Goal: Transaction & Acquisition: Purchase product/service

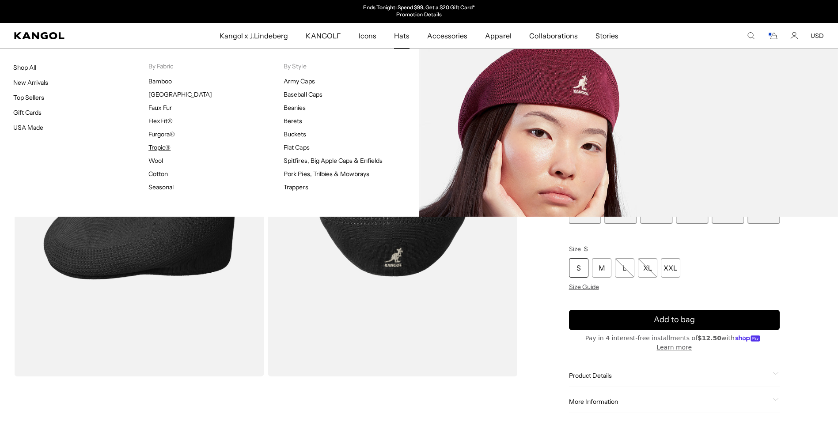
click at [163, 148] on link "Tropic®" at bounding box center [159, 148] width 22 height 8
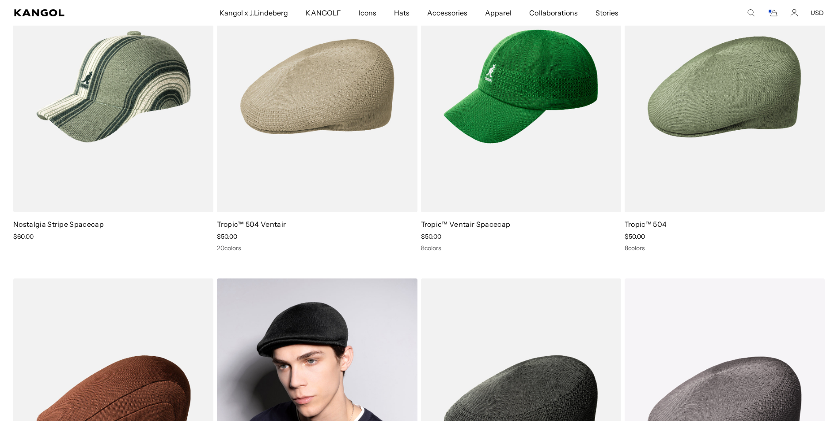
scroll to position [133, 0]
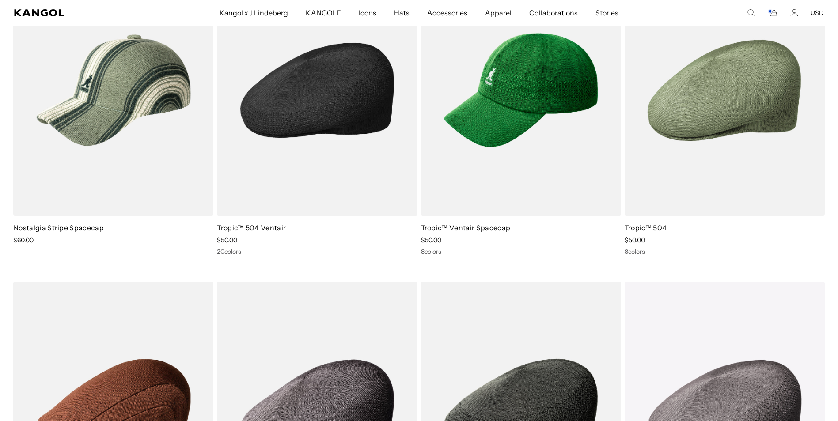
click at [326, 119] on img at bounding box center [317, 90] width 200 height 251
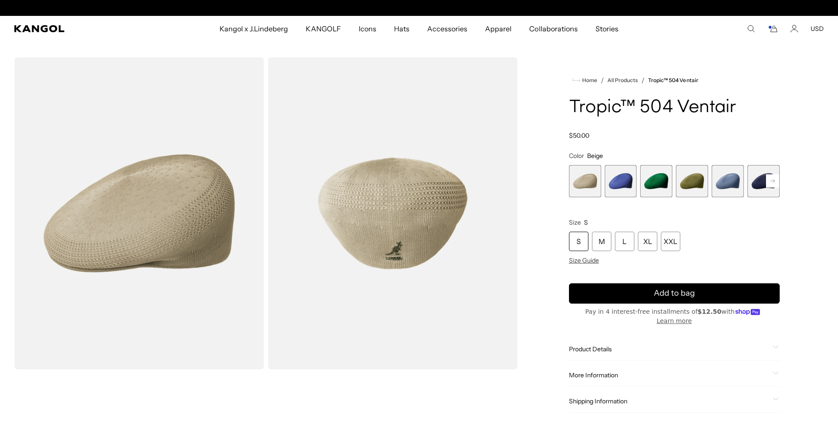
scroll to position [0, 182]
click at [776, 182] on rect at bounding box center [772, 180] width 13 height 13
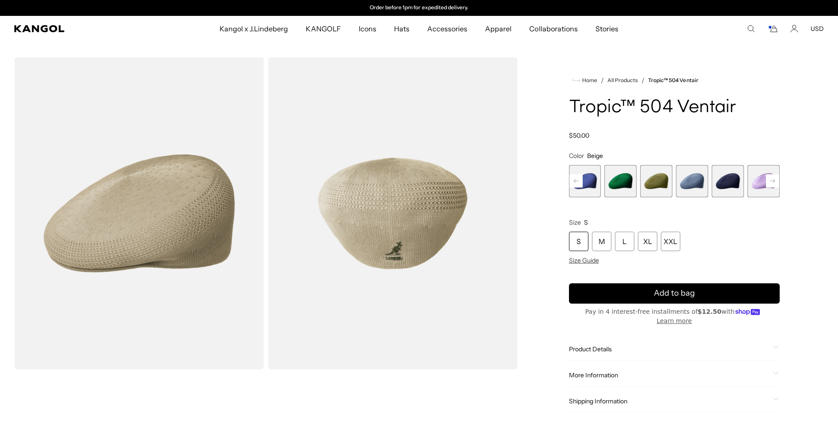
click at [776, 182] on rect at bounding box center [772, 180] width 13 height 13
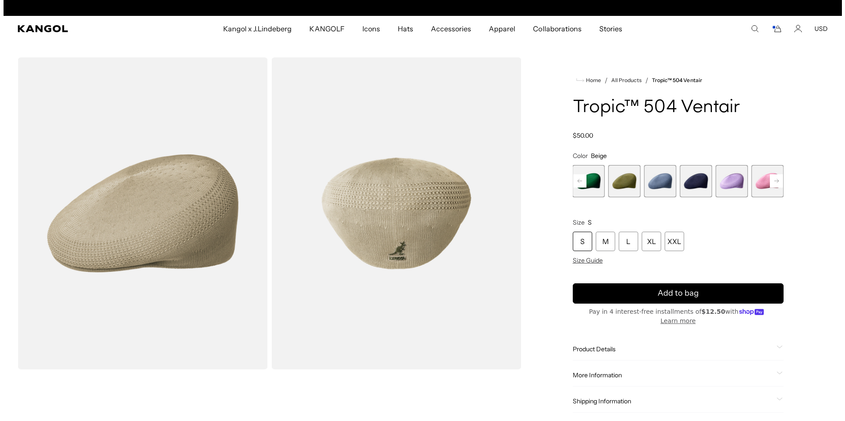
scroll to position [0, 0]
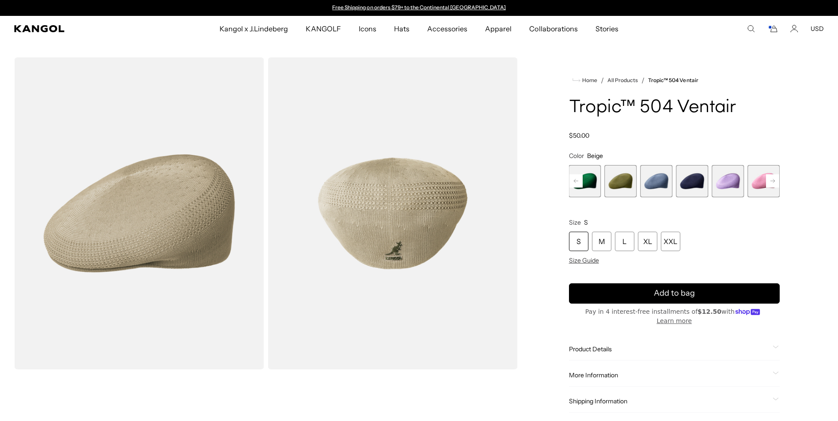
click at [772, 30] on icon "Cart" at bounding box center [772, 29] width 11 height 8
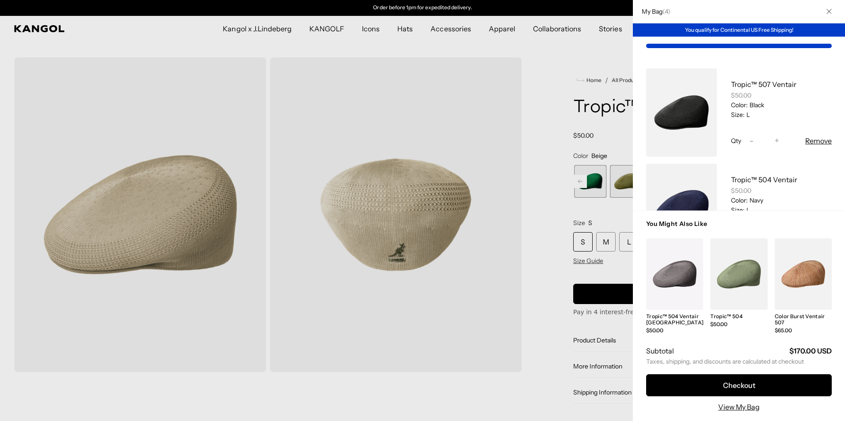
click at [536, 109] on div at bounding box center [422, 210] width 845 height 421
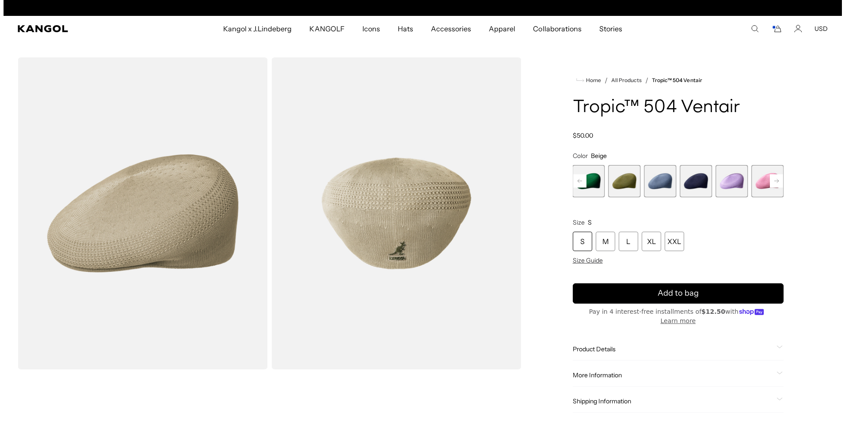
scroll to position [0, 182]
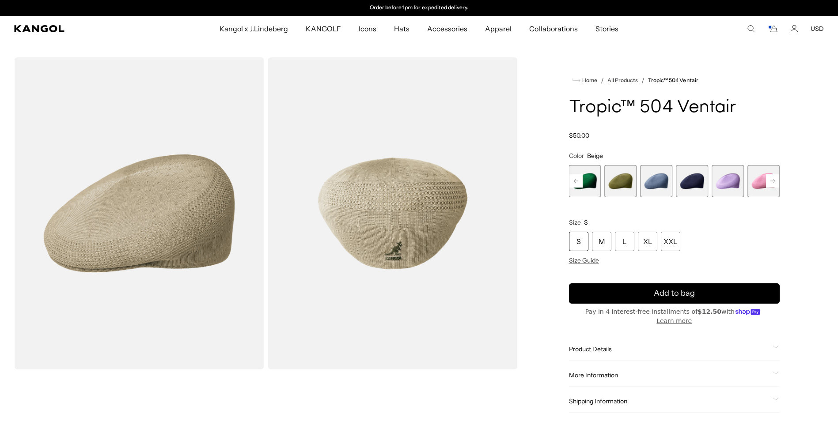
click at [772, 27] on rect "Cart" at bounding box center [770, 28] width 4 height 4
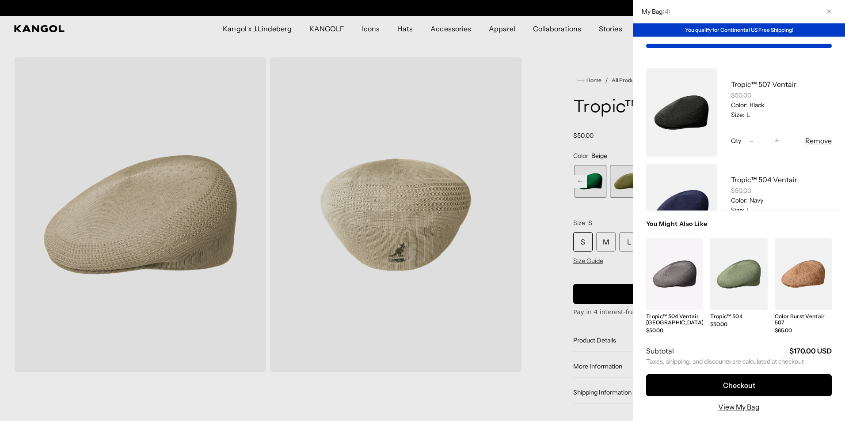
scroll to position [0, 0]
click at [807, 141] on button "Remove" at bounding box center [818, 141] width 27 height 11
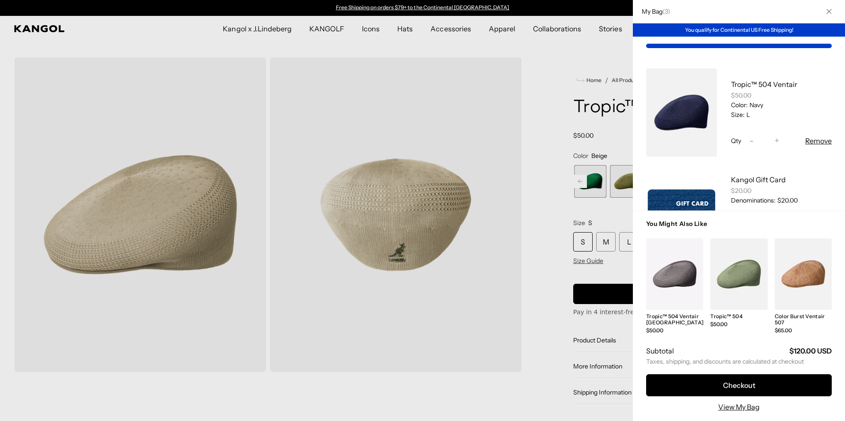
click at [808, 140] on button "Remove" at bounding box center [818, 141] width 27 height 11
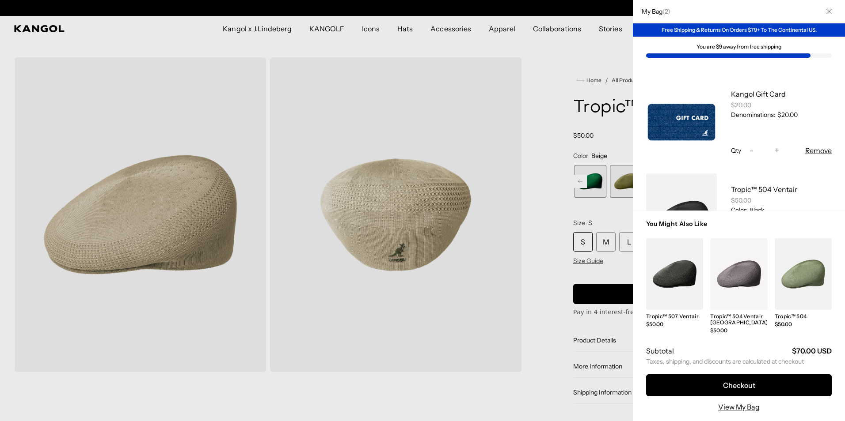
scroll to position [0, 182]
click at [817, 144] on div "Kangol Gift Card $20.00 Denominations: $20.00 Qty Decrease quantity for Kangol …" at bounding box center [774, 122] width 115 height 88
click at [817, 152] on button "Remove" at bounding box center [818, 150] width 27 height 11
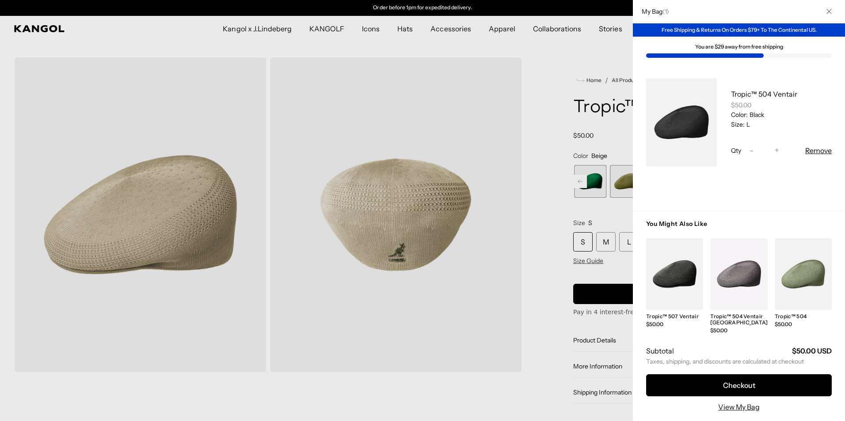
click at [818, 147] on button "Remove" at bounding box center [818, 150] width 27 height 11
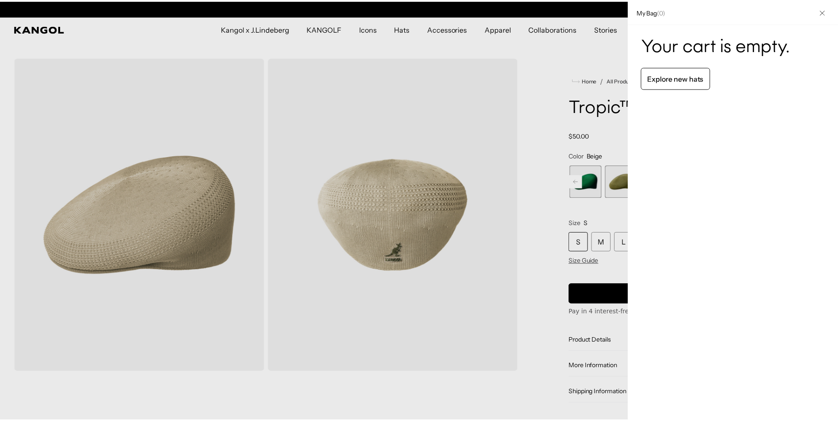
scroll to position [0, 0]
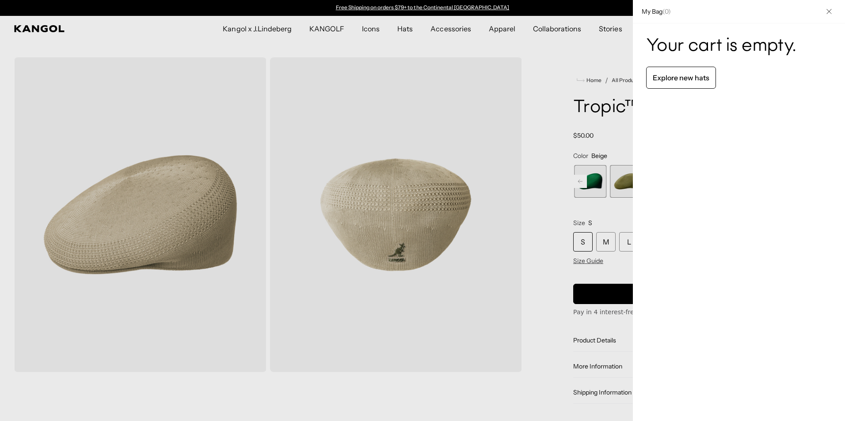
click at [828, 12] on icon "Close" at bounding box center [828, 11] width 5 height 5
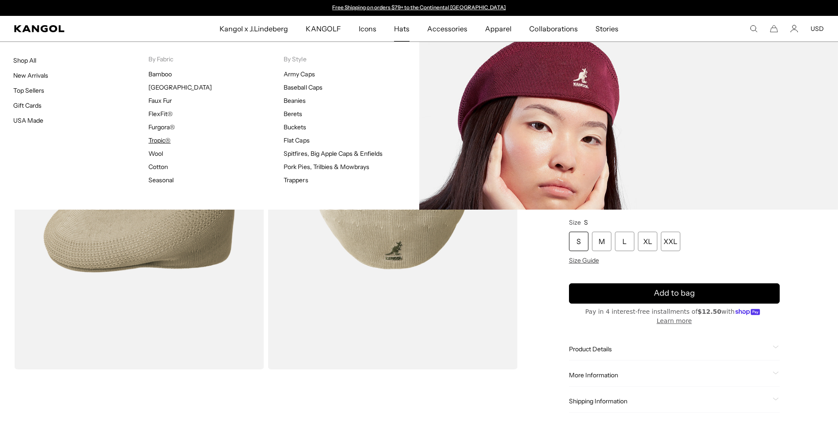
click at [152, 138] on link "Tropic®" at bounding box center [159, 140] width 22 height 8
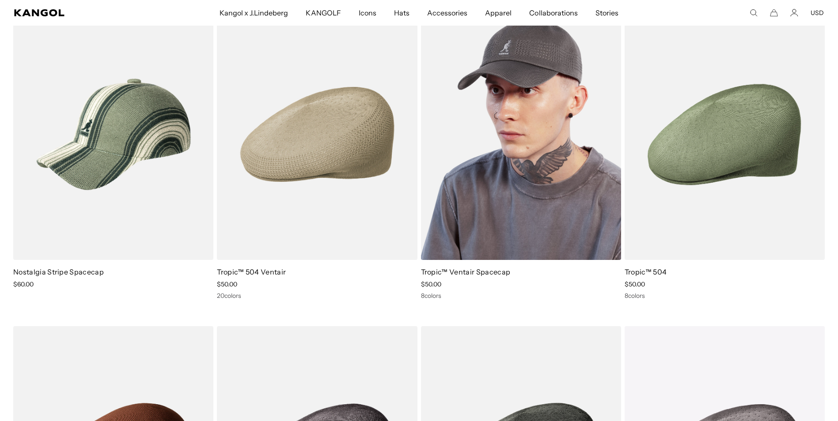
scroll to position [0, 182]
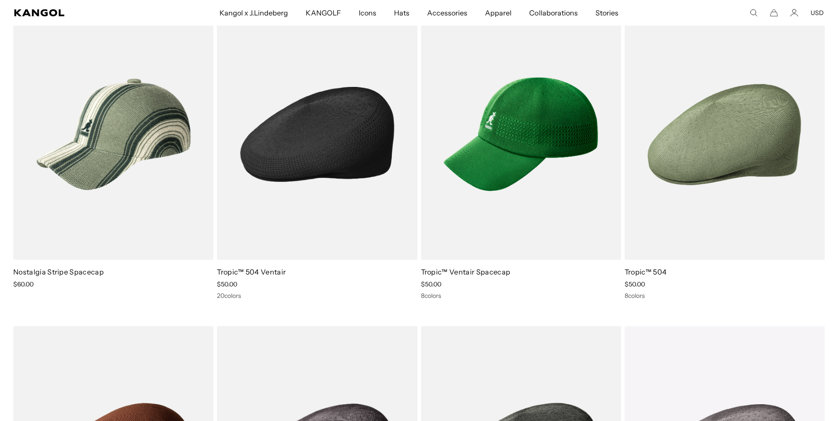
click at [354, 174] on img at bounding box center [317, 134] width 200 height 251
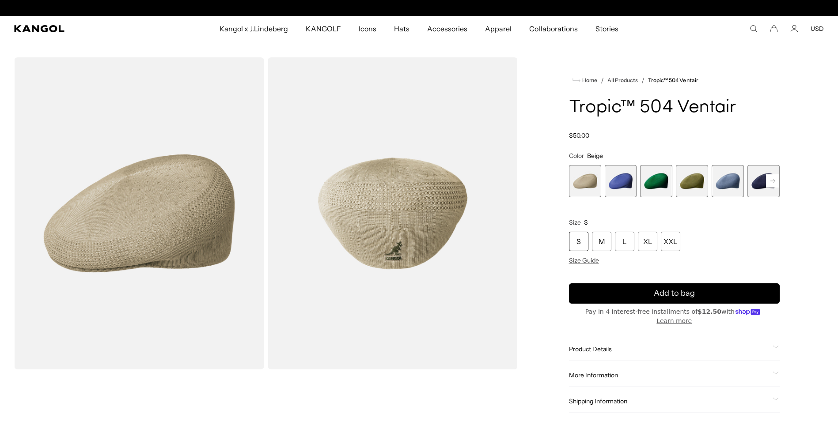
scroll to position [0, 182]
click at [772, 184] on rect at bounding box center [772, 180] width 13 height 13
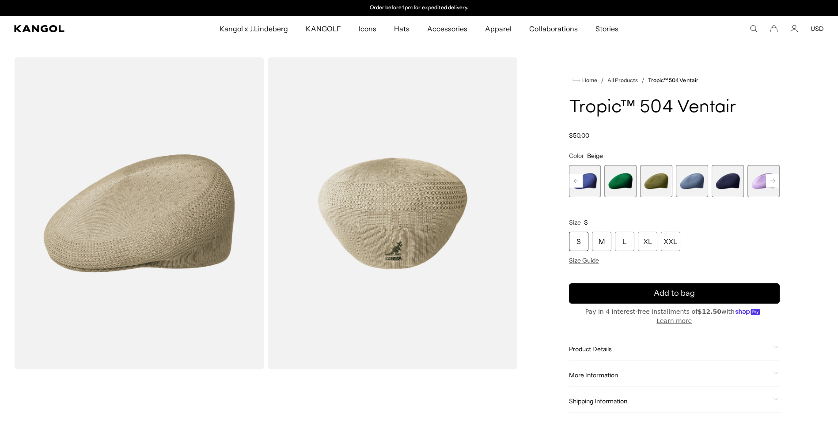
click at [732, 186] on span "6 of 22" at bounding box center [728, 181] width 32 height 32
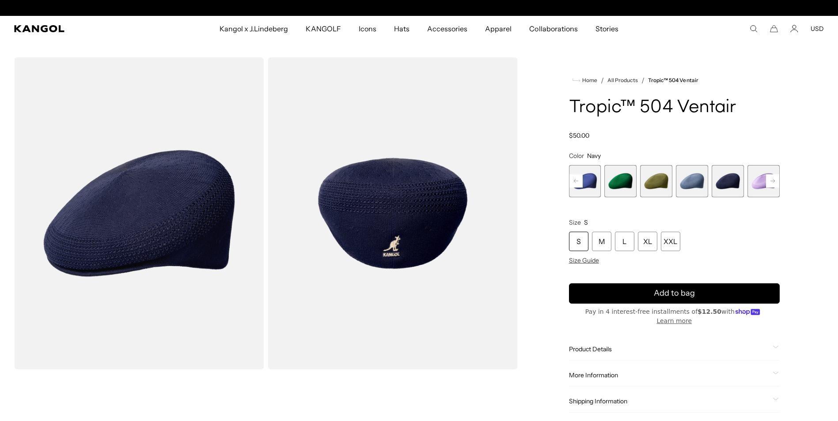
scroll to position [0, 182]
click at [626, 239] on div "L" at bounding box center [624, 241] width 19 height 19
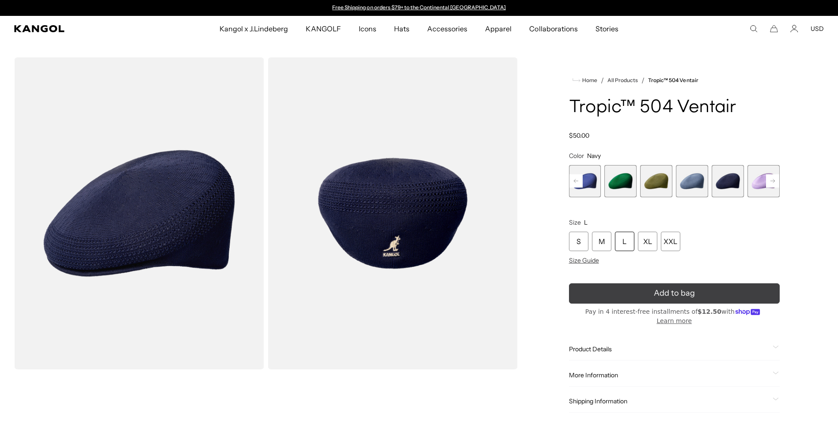
click at [657, 288] on span "Add to bag" at bounding box center [674, 294] width 41 height 12
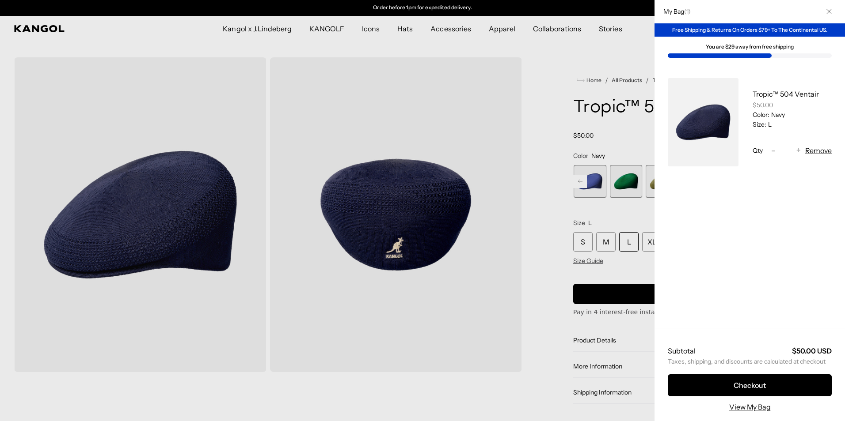
click at [545, 216] on div at bounding box center [422, 210] width 845 height 421
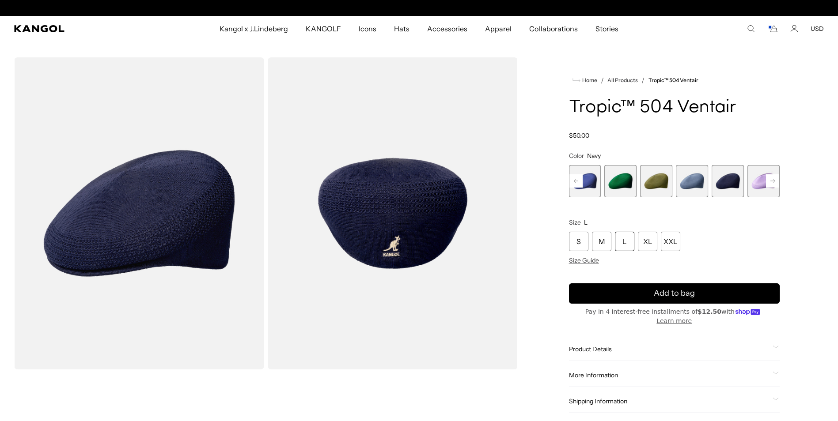
scroll to position [0, 0]
click at [769, 181] on rect at bounding box center [772, 180] width 13 height 13
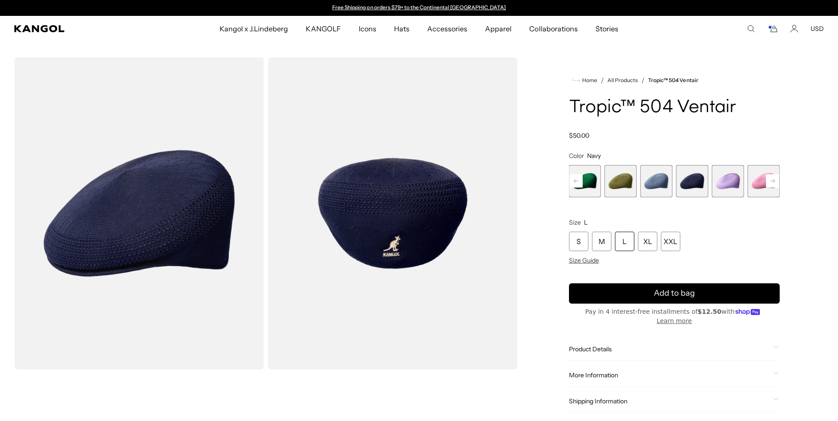
click at [769, 181] on rect at bounding box center [772, 180] width 13 height 13
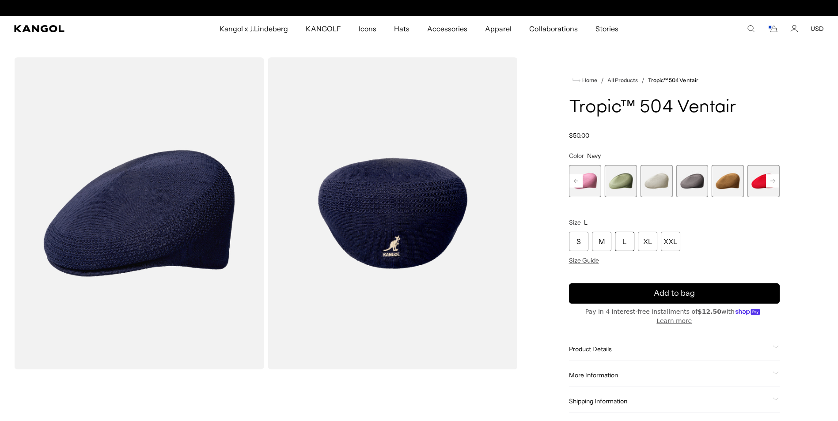
click at [769, 181] on rect at bounding box center [772, 180] width 13 height 13
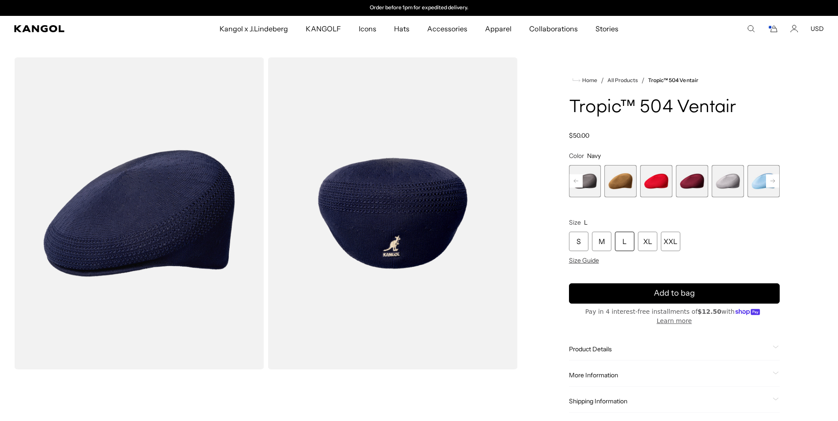
click at [769, 181] on rect at bounding box center [772, 180] width 13 height 13
click at [705, 185] on span "18 of 22" at bounding box center [692, 181] width 32 height 32
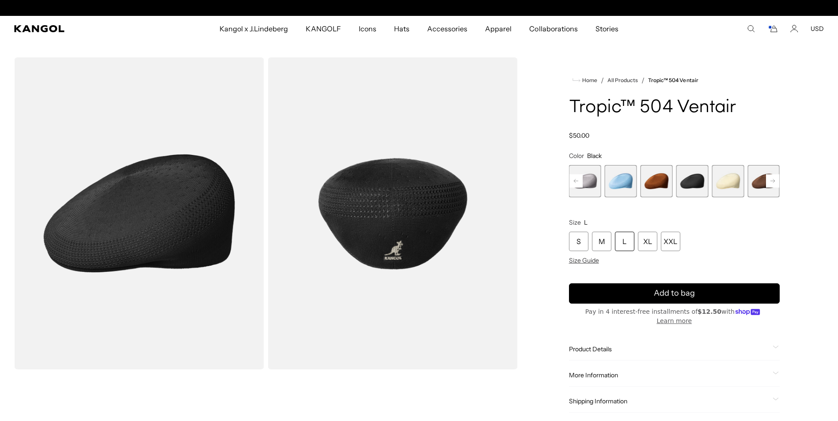
scroll to position [0, 182]
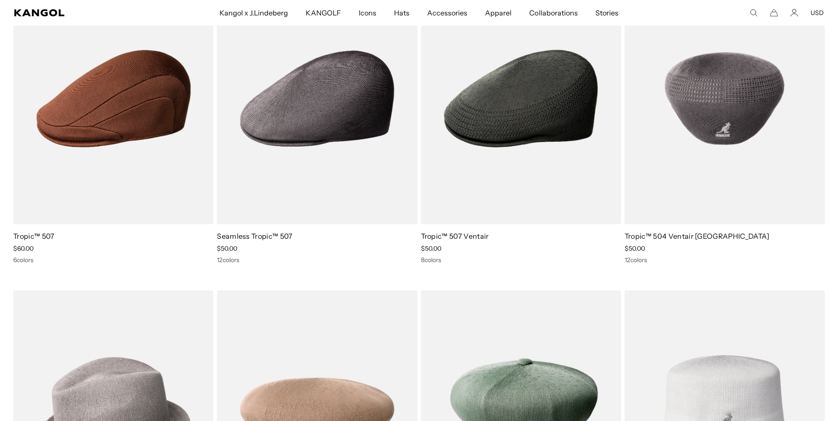
scroll to position [0, 182]
click at [729, 117] on img at bounding box center [725, 98] width 200 height 251
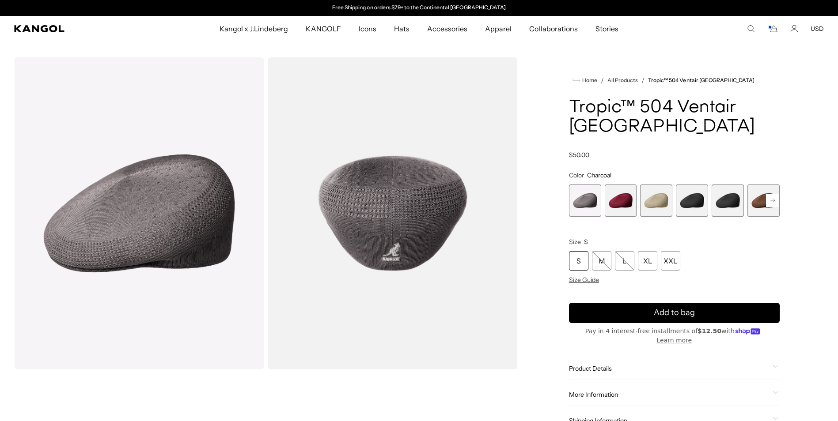
click at [694, 185] on span "4 of 16" at bounding box center [692, 201] width 32 height 32
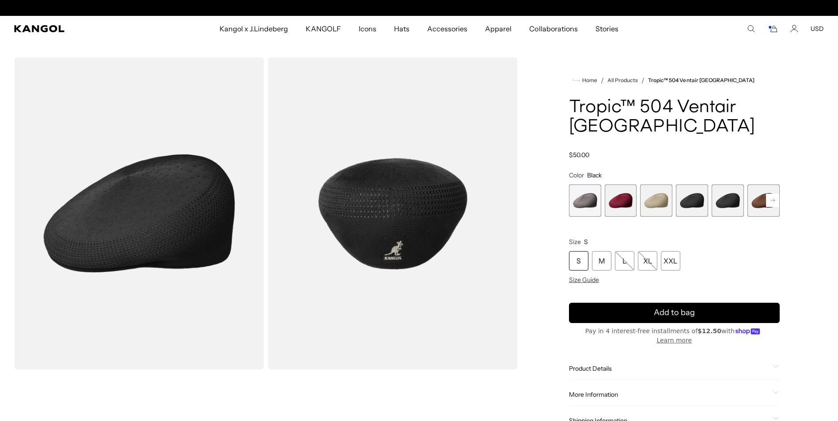
scroll to position [0, 182]
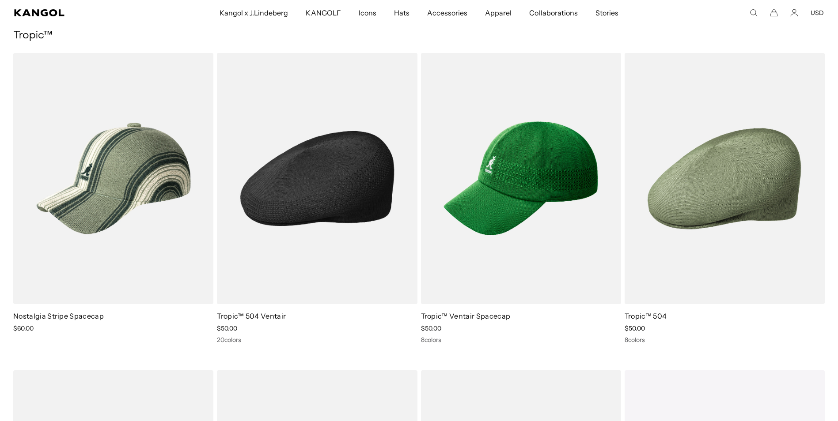
click at [299, 180] on img at bounding box center [317, 178] width 200 height 251
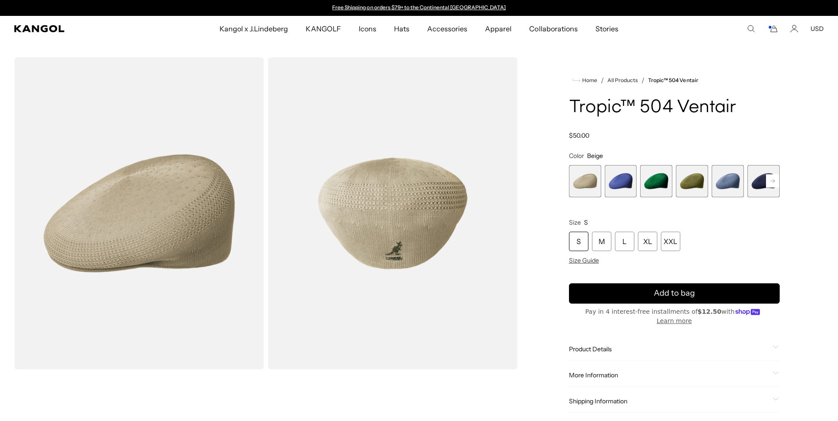
click at [627, 188] on span "2 of 22" at bounding box center [621, 181] width 32 height 32
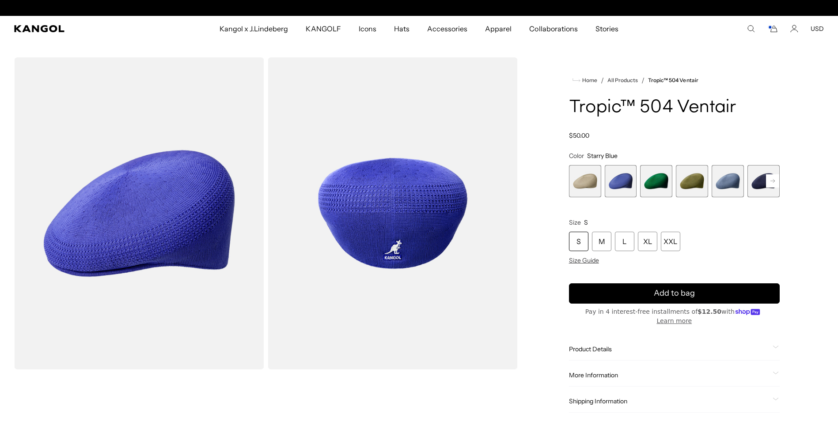
scroll to position [0, 182]
click at [660, 182] on span "3 of 22" at bounding box center [656, 181] width 32 height 32
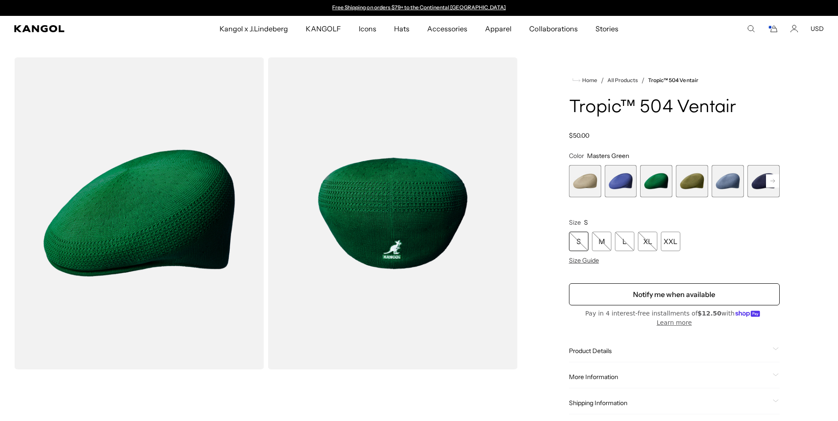
click at [773, 180] on rect at bounding box center [772, 180] width 13 height 13
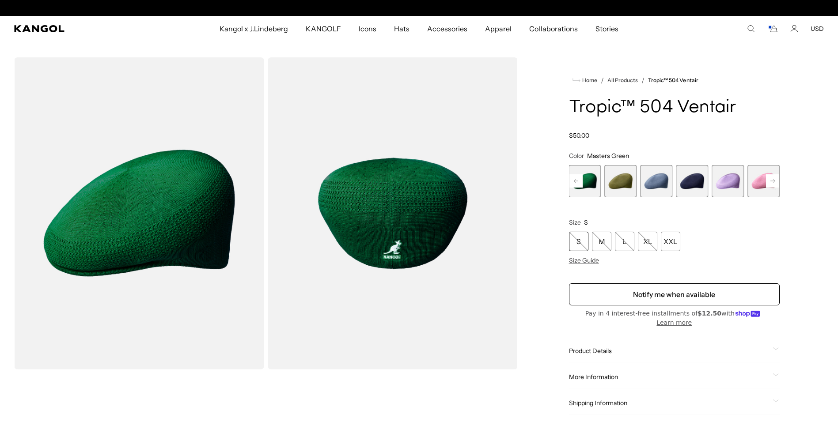
click at [696, 186] on span "6 of 22" at bounding box center [692, 181] width 32 height 32
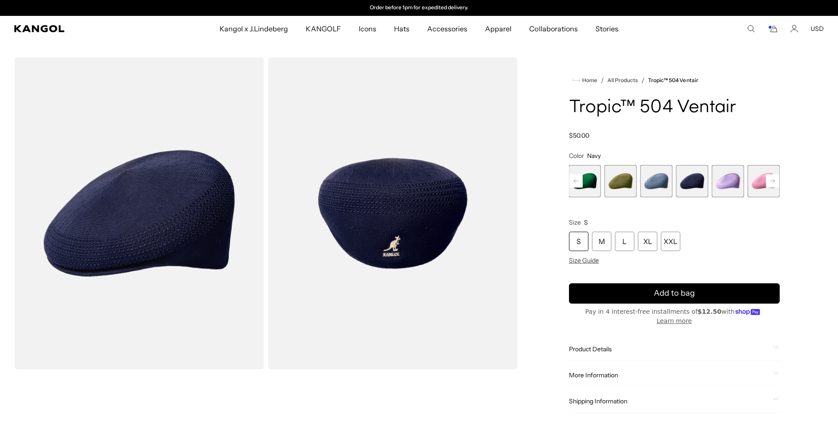
click at [771, 182] on rect at bounding box center [772, 180] width 13 height 13
click at [770, 182] on rect at bounding box center [772, 180] width 13 height 13
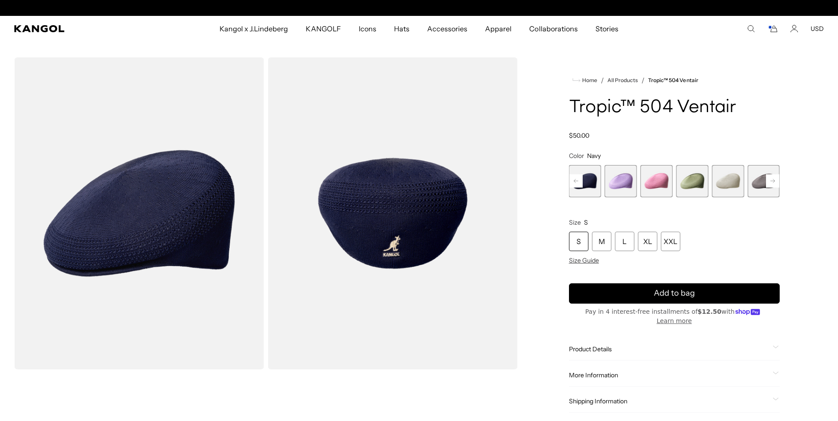
scroll to position [0, 0]
click at [770, 182] on rect at bounding box center [772, 180] width 13 height 13
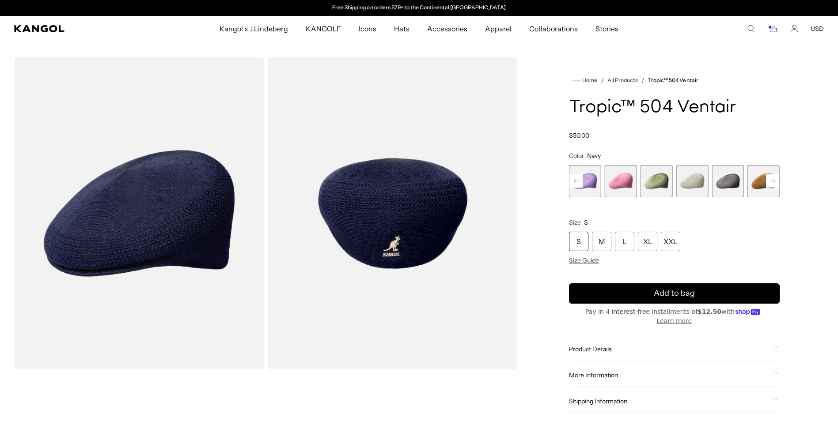
click at [770, 182] on rect at bounding box center [772, 180] width 13 height 13
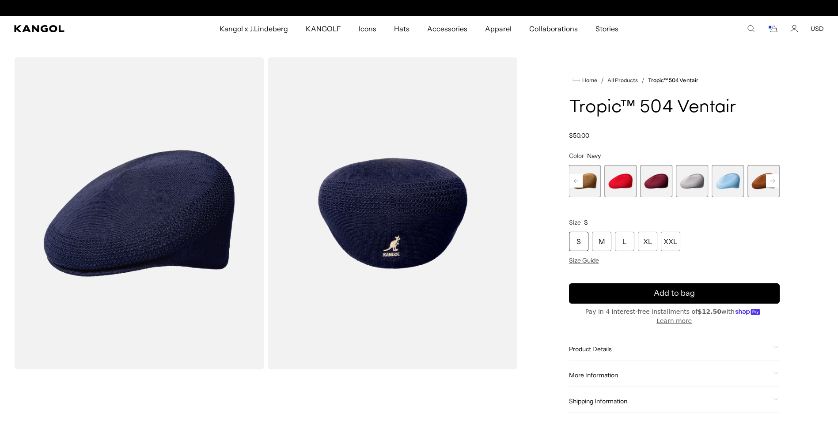
scroll to position [0, 182]
click at [770, 182] on rect at bounding box center [772, 180] width 13 height 13
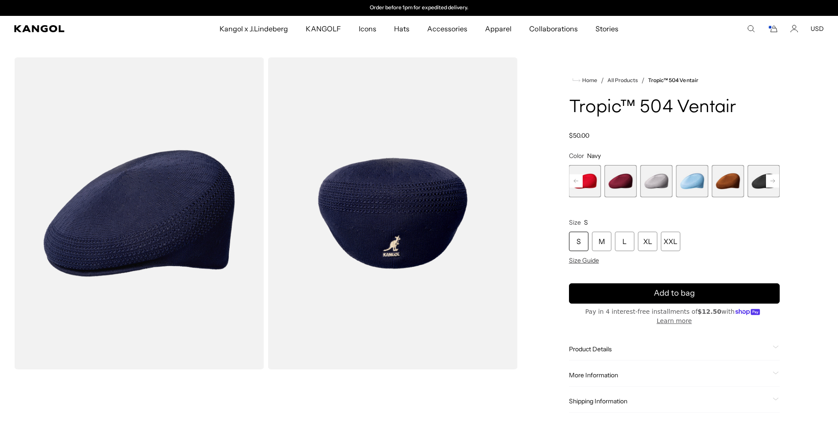
click at [770, 182] on rect at bounding box center [772, 180] width 13 height 13
click at [725, 180] on span "18 of 22" at bounding box center [728, 181] width 32 height 32
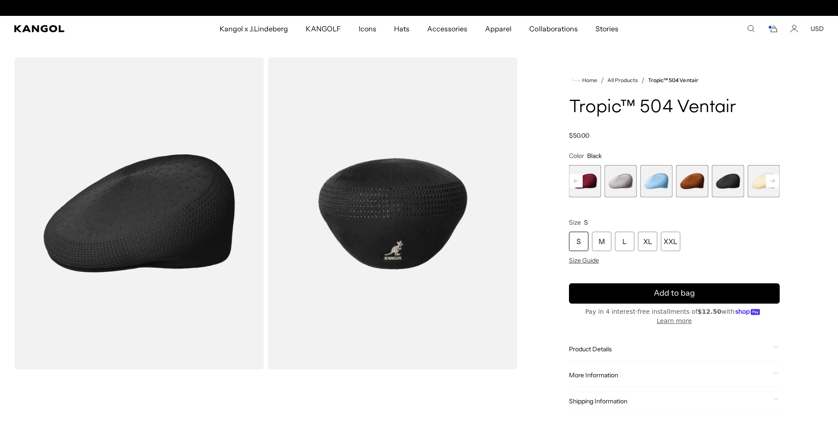
scroll to position [0, 182]
click at [728, 178] on span "18 of 22" at bounding box center [728, 181] width 32 height 32
click at [623, 248] on div "L" at bounding box center [624, 241] width 19 height 19
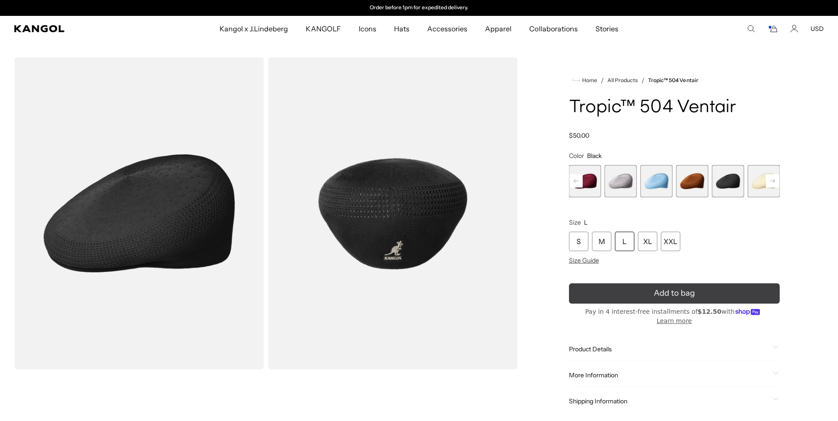
click at [688, 295] on span "Add to bag" at bounding box center [674, 294] width 41 height 12
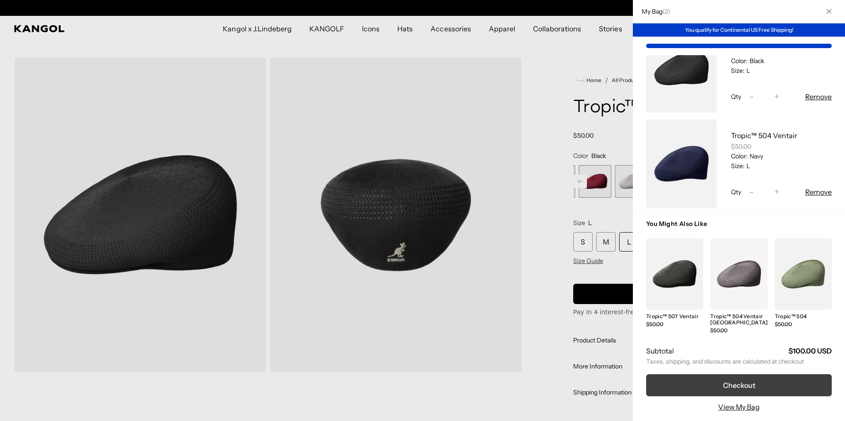
scroll to position [0, 182]
click at [770, 390] on button "Checkout" at bounding box center [739, 386] width 186 height 22
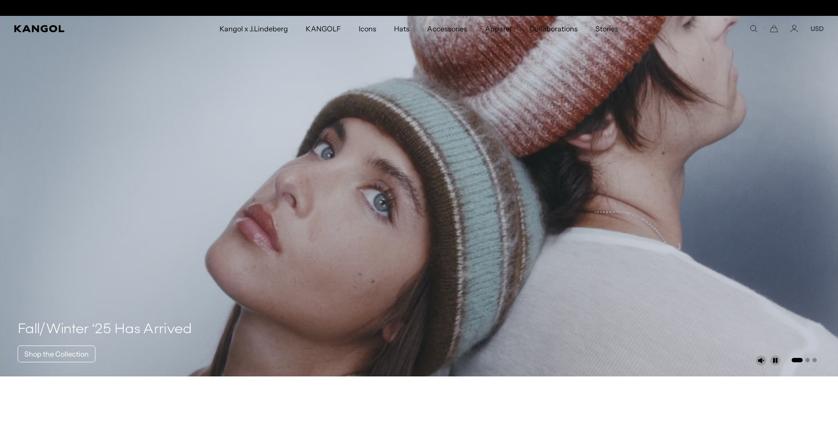
scroll to position [0, 182]
